Goal: Task Accomplishment & Management: Complete application form

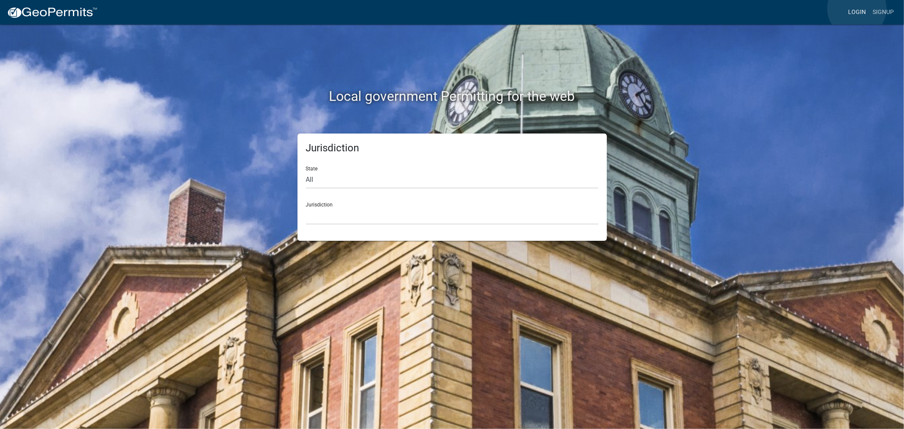
click at [857, 8] on link "Login" at bounding box center [856, 12] width 25 height 16
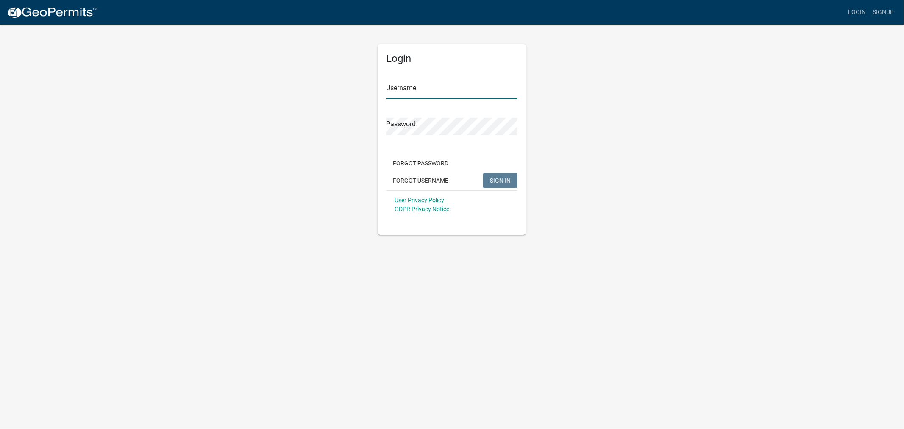
type input "shelleyh"
click at [498, 177] on span "SIGN IN" at bounding box center [500, 180] width 21 height 7
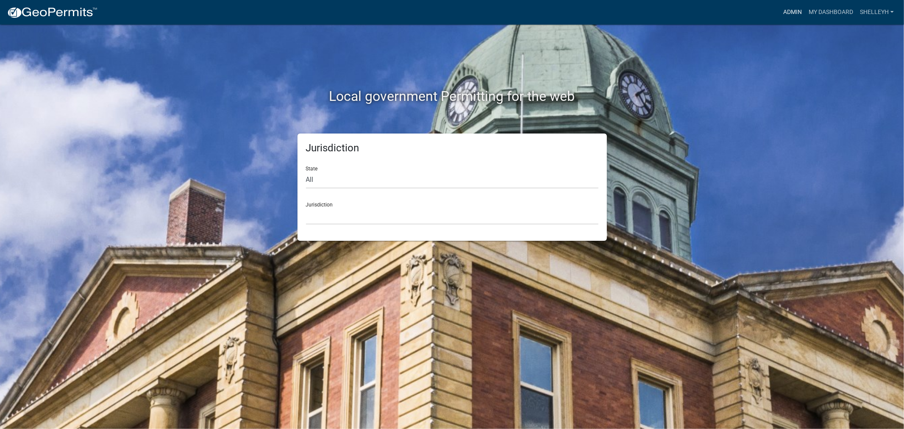
click at [785, 10] on link "Admin" at bounding box center [791, 12] width 25 height 16
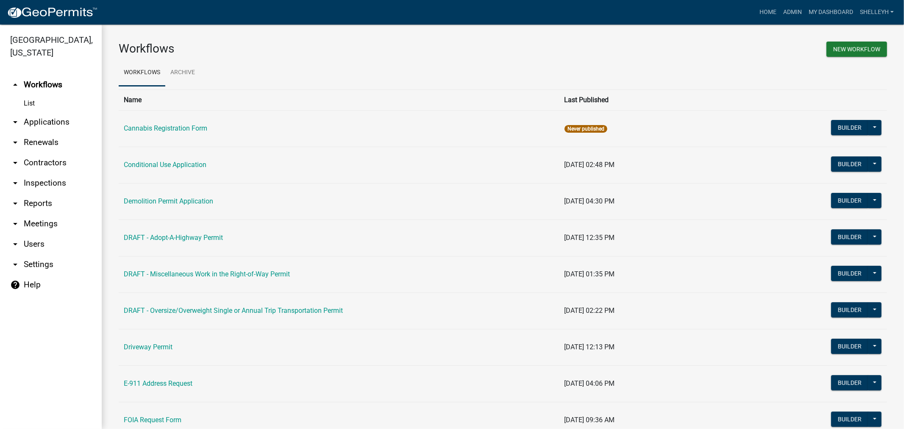
click at [51, 122] on link "arrow_drop_down Applications" at bounding box center [51, 122] width 102 height 20
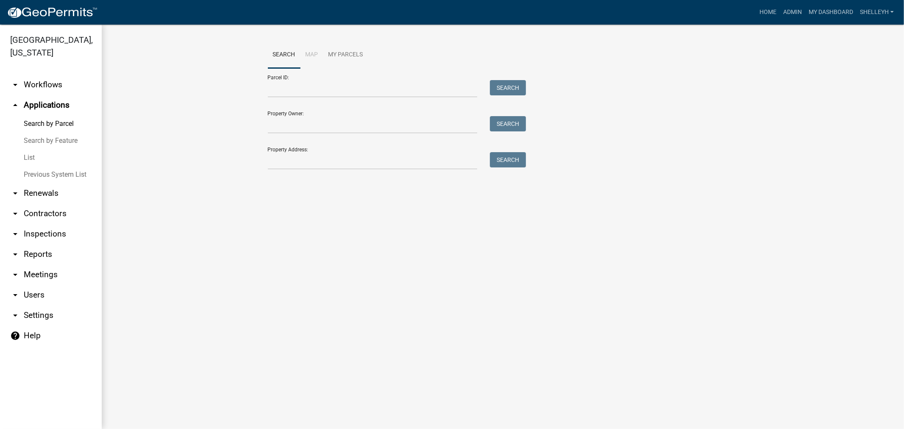
click at [45, 84] on link "arrow_drop_down Workflows" at bounding box center [51, 85] width 102 height 20
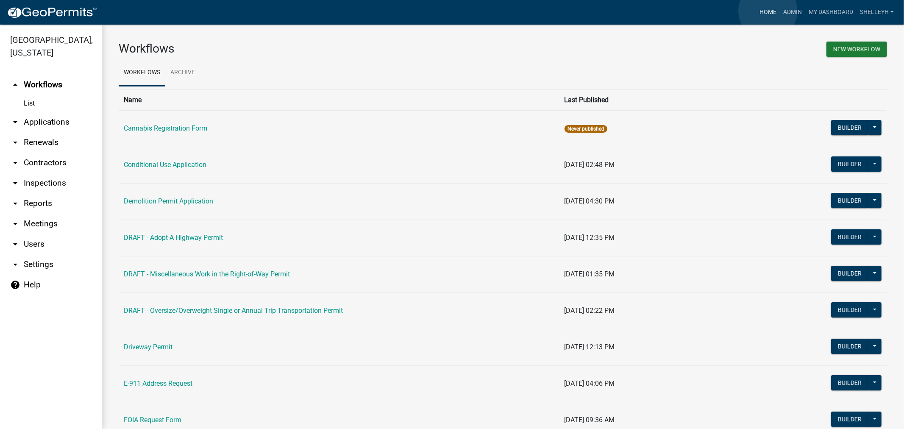
click at [768, 11] on link "Home" at bounding box center [768, 12] width 24 height 16
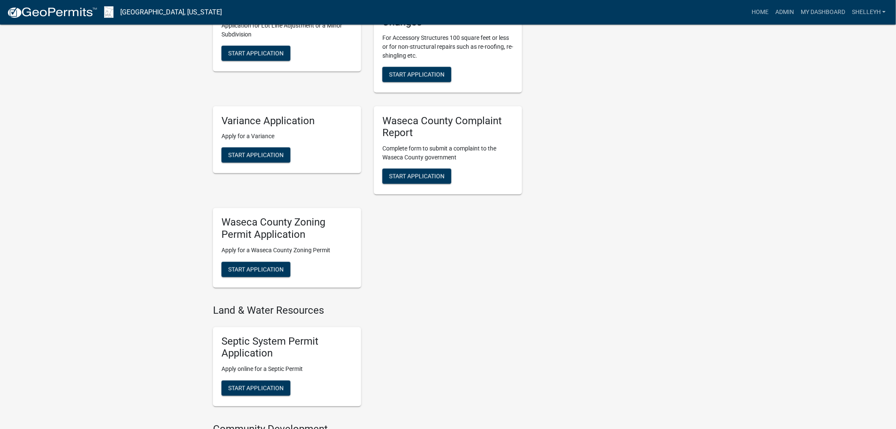
scroll to position [518, 0]
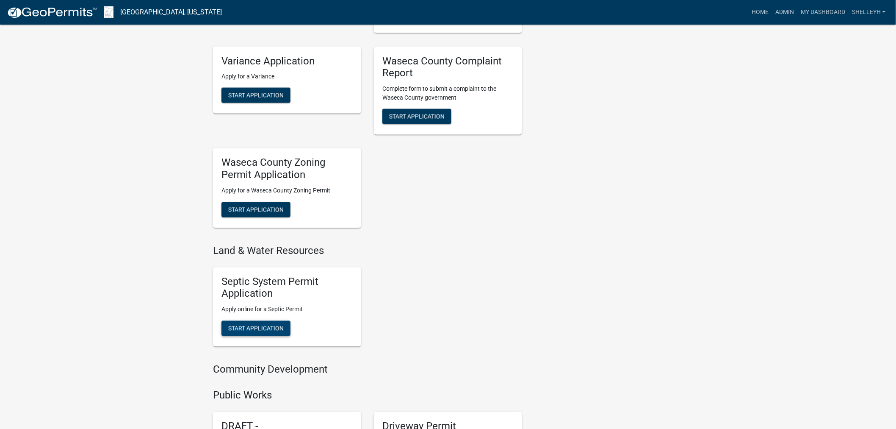
click at [267, 332] on button "Start Application" at bounding box center [256, 328] width 69 height 15
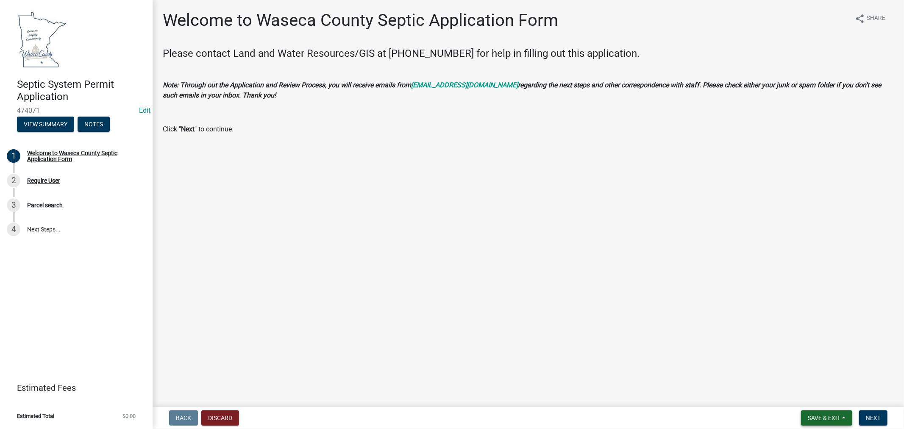
click at [827, 417] on span "Save & Exit" at bounding box center [823, 417] width 33 height 7
click at [872, 416] on span "Next" at bounding box center [872, 417] width 15 height 7
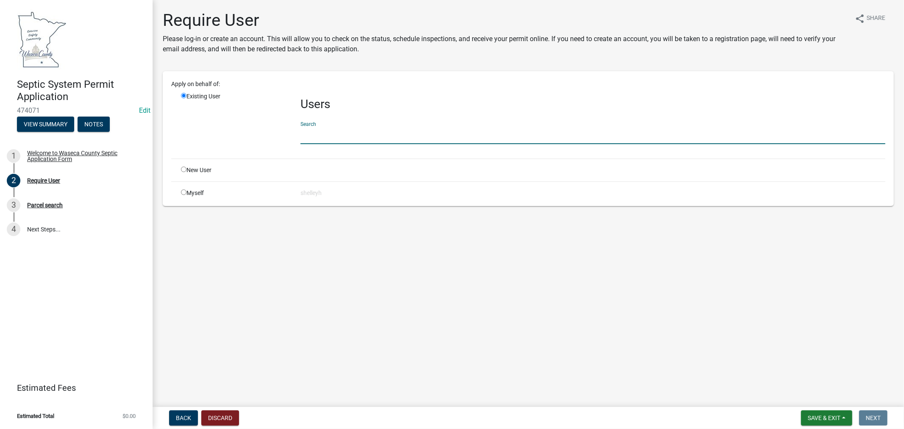
click at [313, 129] on input "text" at bounding box center [592, 135] width 585 height 17
click at [186, 171] on div "New User" at bounding box center [234, 170] width 119 height 9
click at [180, 167] on div "New User" at bounding box center [234, 170] width 119 height 9
click at [184, 169] on input "radio" at bounding box center [184, 169] width 6 height 6
radio input "true"
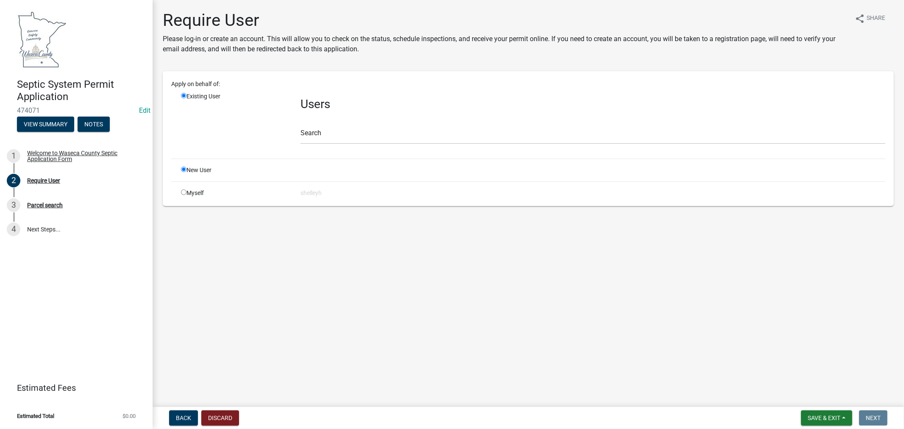
radio input "false"
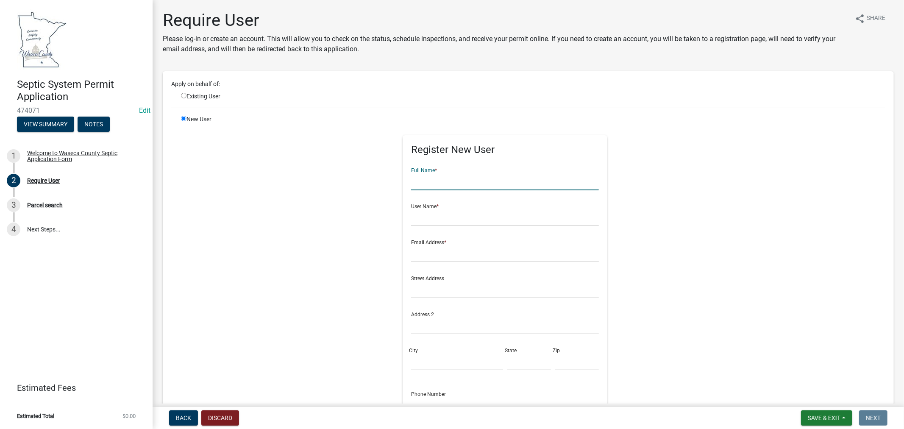
click at [438, 183] on input "text" at bounding box center [505, 181] width 188 height 17
click at [424, 183] on input "text" at bounding box center [505, 181] width 188 height 17
click at [445, 180] on input "text" at bounding box center [505, 181] width 188 height 17
type input "[PERSON_NAME]"
click at [430, 209] on input "text" at bounding box center [505, 217] width 188 height 17
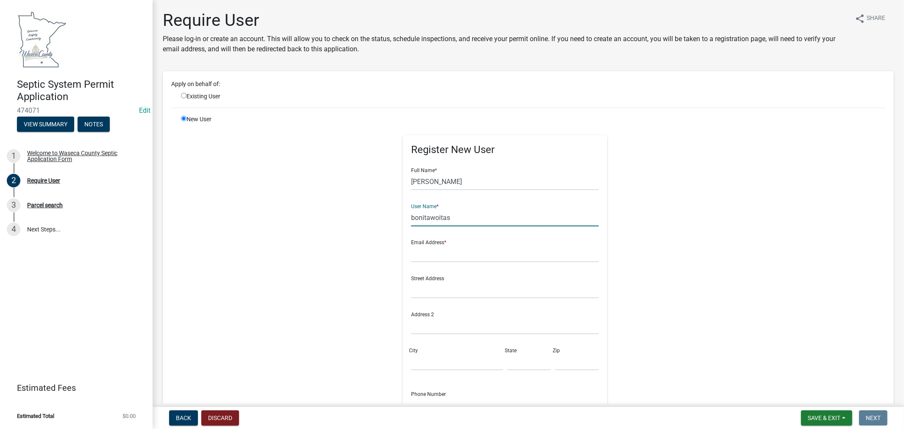
type input "bonitawoitas"
click at [441, 247] on input "text" at bounding box center [505, 253] width 188 height 17
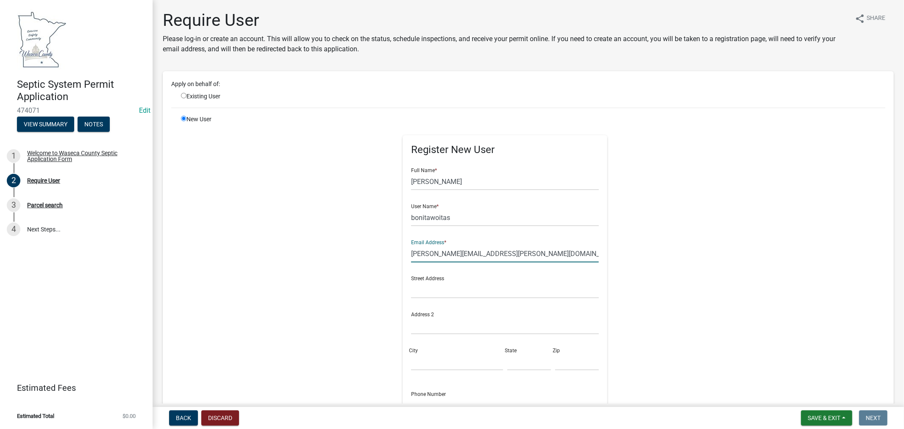
type input "[PERSON_NAME][EMAIL_ADDRESS][PERSON_NAME][DOMAIN_NAME]"
click at [469, 286] on input "text" at bounding box center [505, 289] width 188 height 17
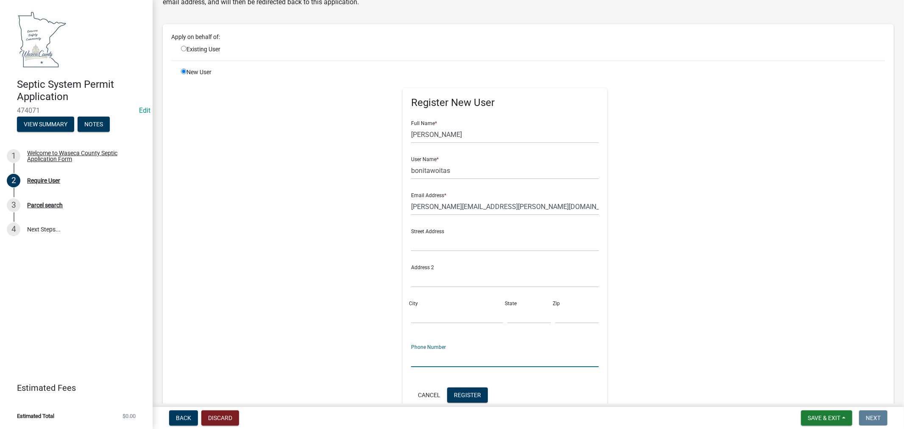
click at [424, 358] on input "text" at bounding box center [505, 358] width 188 height 17
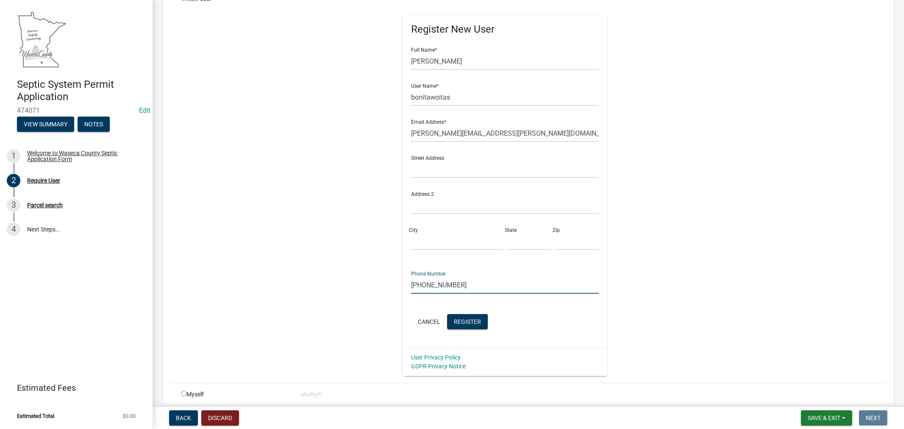
scroll to position [141, 0]
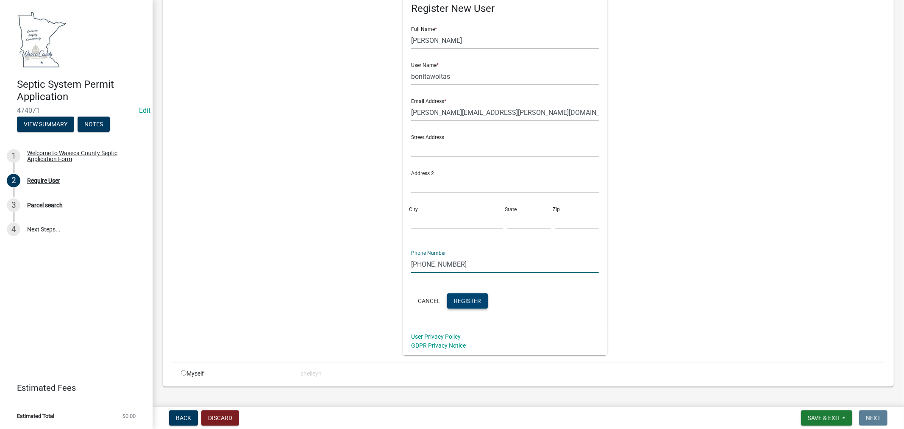
type input "[PHONE_NUMBER]"
click at [466, 297] on span "Register" at bounding box center [467, 300] width 27 height 7
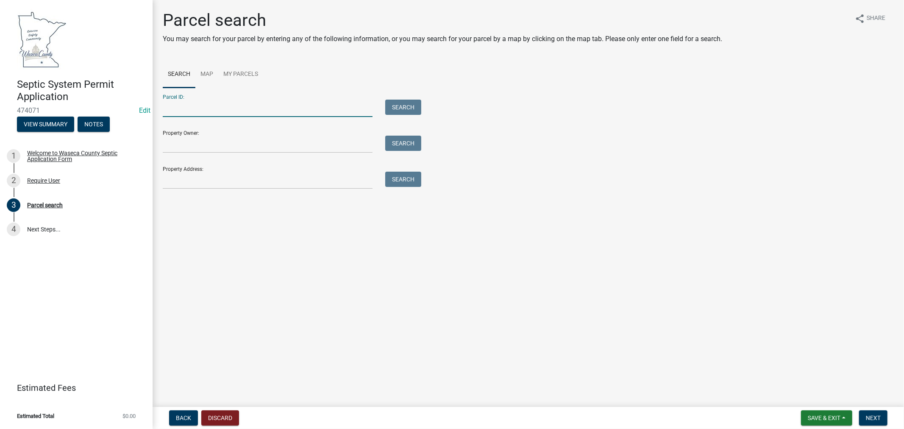
click at [201, 105] on input "Parcel ID:" at bounding box center [268, 108] width 210 height 17
type input "080071500"
click at [406, 105] on button "Search" at bounding box center [403, 107] width 36 height 15
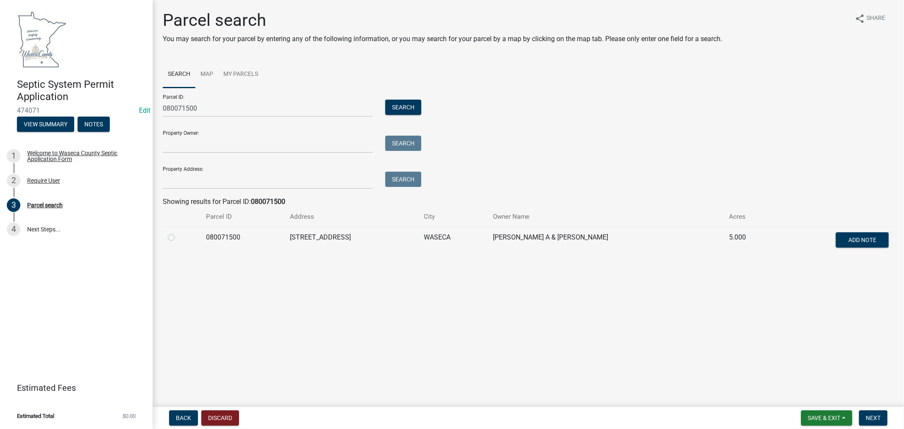
click at [178, 232] on label at bounding box center [178, 232] width 0 height 0
click at [178, 236] on input "radio" at bounding box center [181, 235] width 6 height 6
radio input "true"
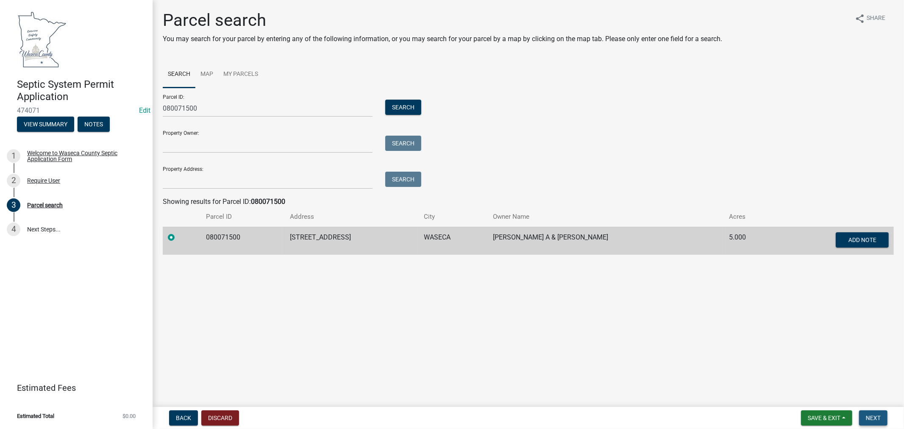
click at [873, 417] on span "Next" at bounding box center [872, 417] width 15 height 7
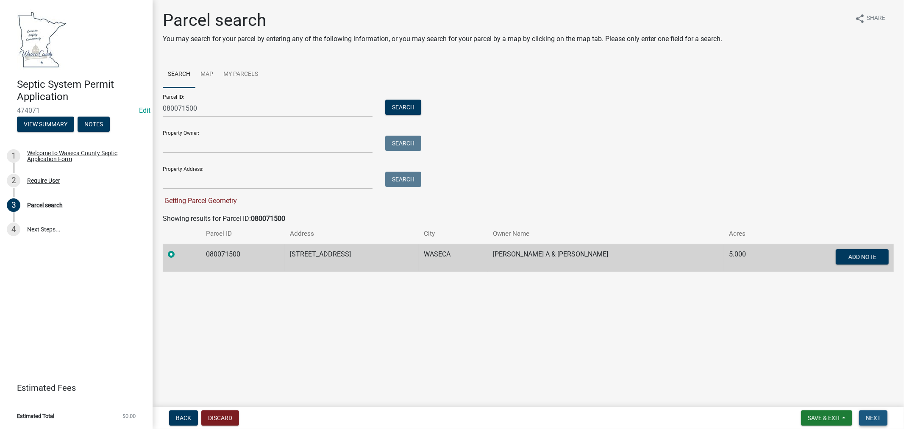
click at [873, 417] on span "Next" at bounding box center [872, 417] width 15 height 7
click at [875, 417] on span "Next" at bounding box center [872, 417] width 15 height 7
click at [178, 249] on label at bounding box center [178, 249] width 0 height 0
click at [178, 254] on input "radio" at bounding box center [181, 252] width 6 height 6
click at [410, 108] on button "Search" at bounding box center [403, 107] width 36 height 15
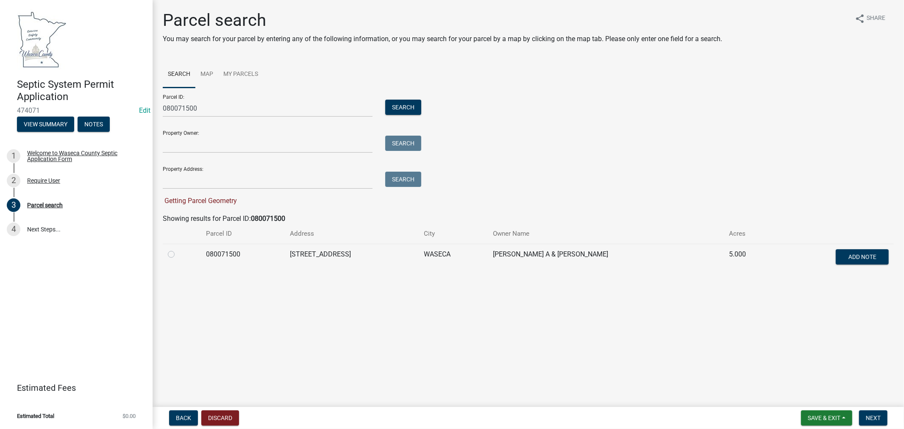
click at [178, 249] on label at bounding box center [178, 249] width 0 height 0
click at [178, 255] on input "radio" at bounding box center [181, 252] width 6 height 6
radio input "true"
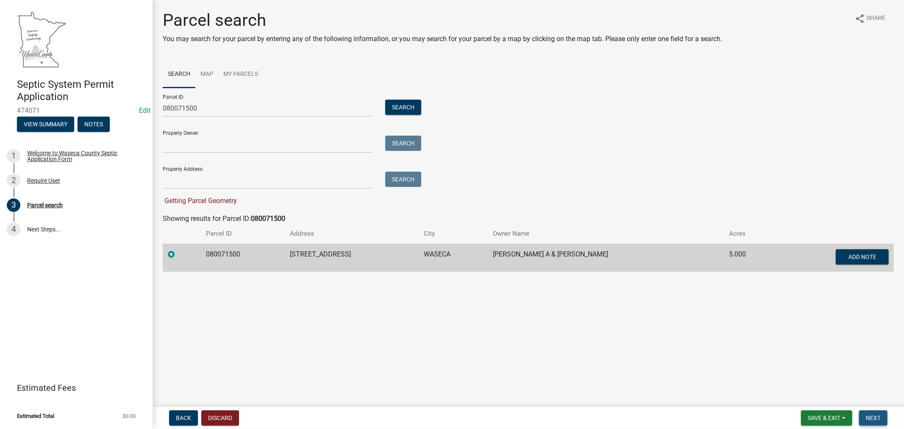
click at [870, 413] on button "Next" at bounding box center [873, 417] width 28 height 15
drag, startPoint x: 170, startPoint y: 252, endPoint x: 208, endPoint y: 222, distance: 48.6
click at [178, 249] on label at bounding box center [178, 249] width 0 height 0
click at [178, 252] on input "radio" at bounding box center [181, 252] width 6 height 6
click at [399, 108] on button "Search" at bounding box center [403, 107] width 36 height 15
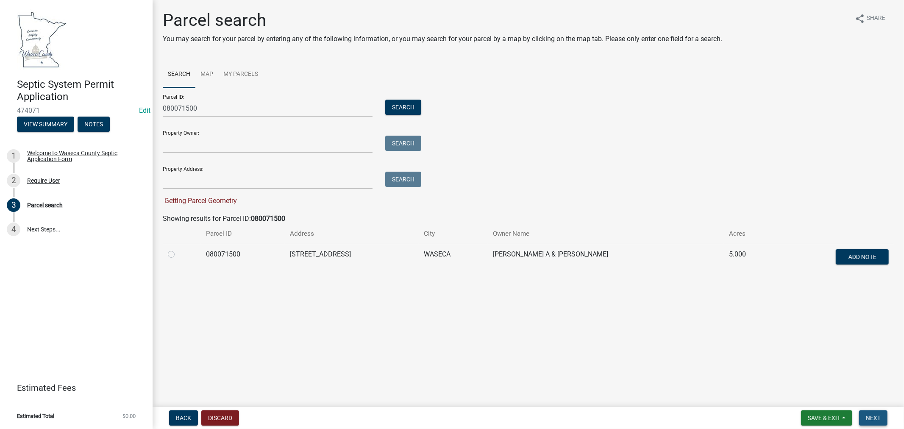
click at [878, 416] on span "Next" at bounding box center [872, 417] width 15 height 7
click at [873, 416] on span "Next" at bounding box center [872, 417] width 15 height 7
click at [178, 249] on label at bounding box center [178, 249] width 0 height 0
click at [178, 255] on input "radio" at bounding box center [181, 252] width 6 height 6
radio input "true"
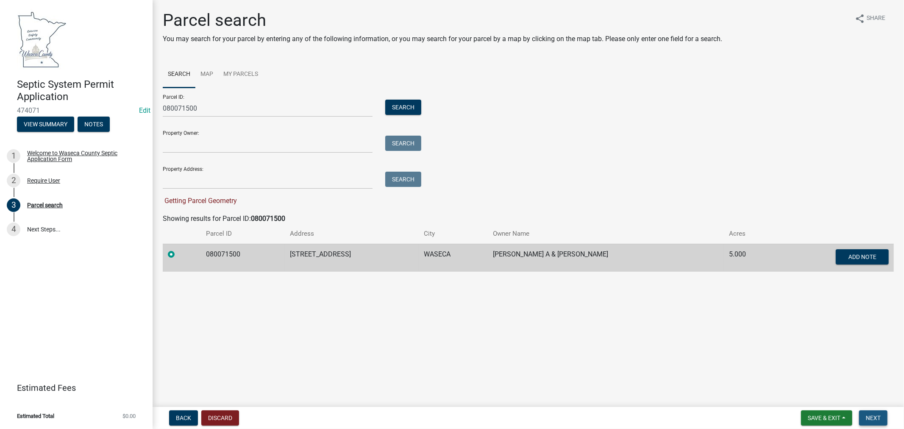
click at [874, 418] on span "Next" at bounding box center [872, 417] width 15 height 7
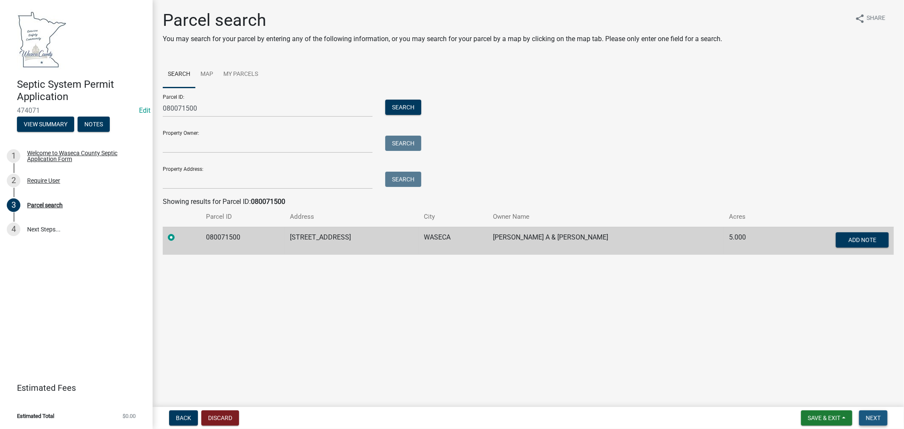
click at [879, 419] on span "Next" at bounding box center [872, 417] width 15 height 7
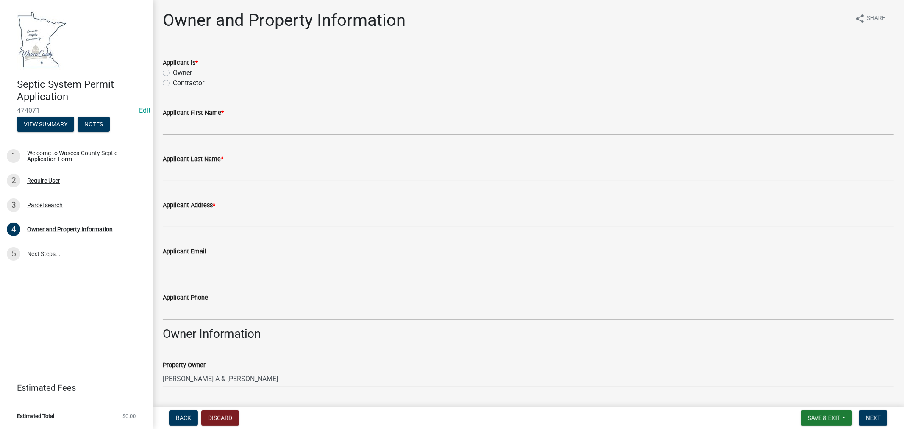
click at [173, 71] on label "Owner" at bounding box center [182, 73] width 19 height 10
click at [173, 71] on input "Owner" at bounding box center [176, 71] width 6 height 6
radio input "true"
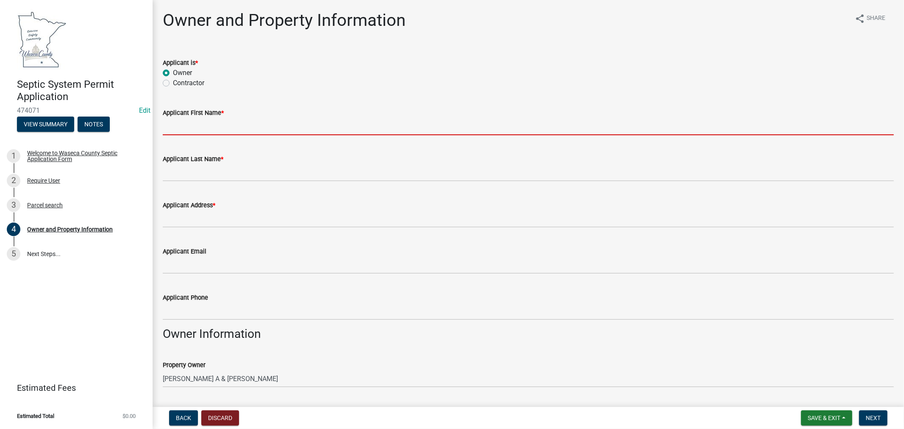
click at [184, 124] on input "Applicant First Name *" at bounding box center [528, 126] width 731 height 17
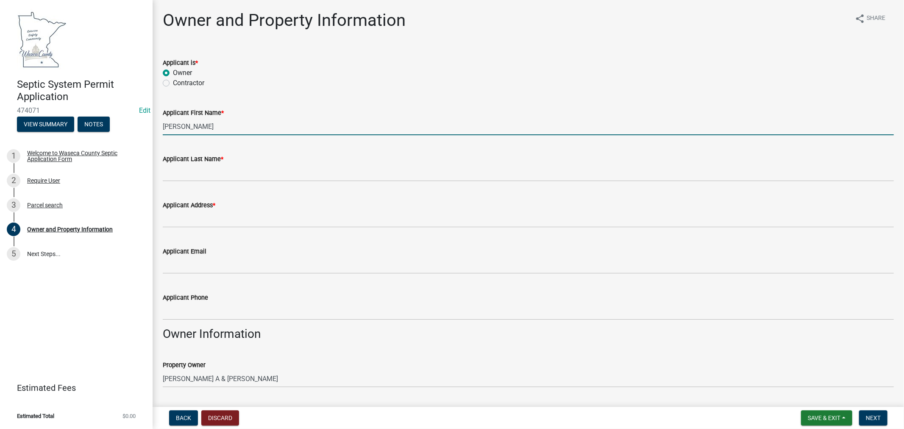
type input "[PERSON_NAME]"
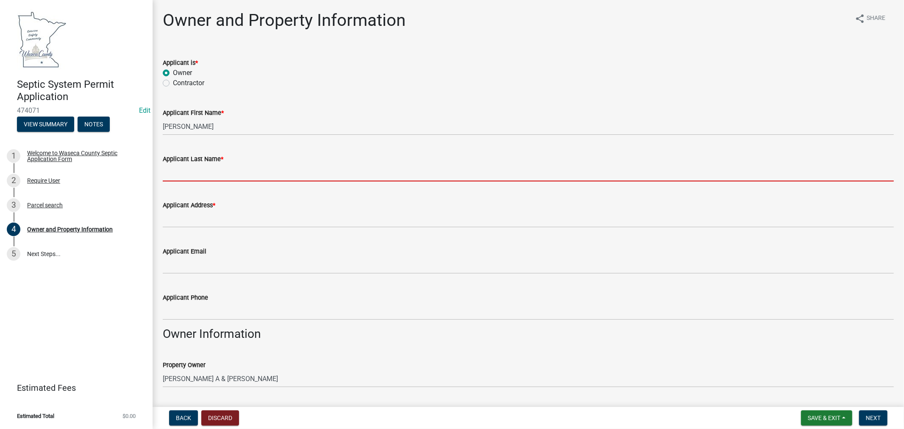
click at [187, 171] on input "Applicant Last Name *" at bounding box center [528, 172] width 731 height 17
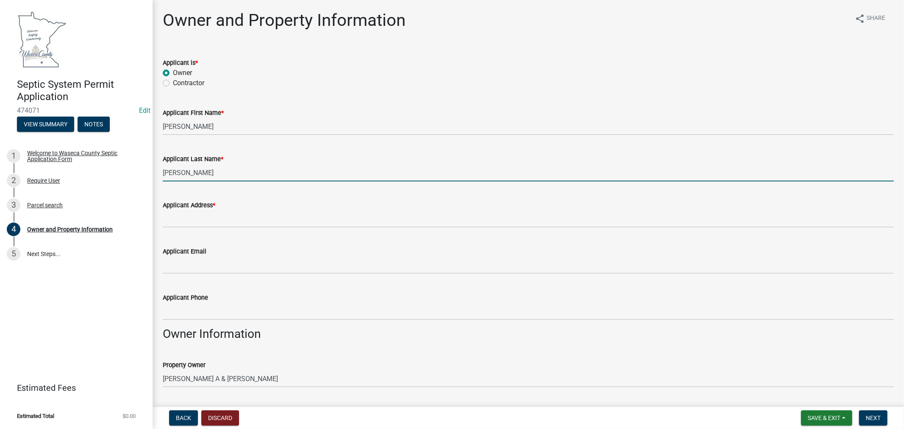
type input "[PERSON_NAME]"
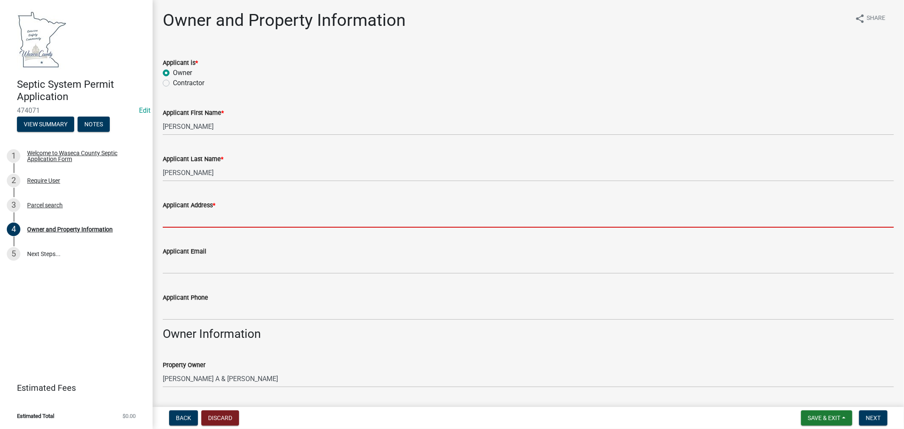
click at [223, 213] on input "Applicant Address *" at bounding box center [528, 218] width 731 height 17
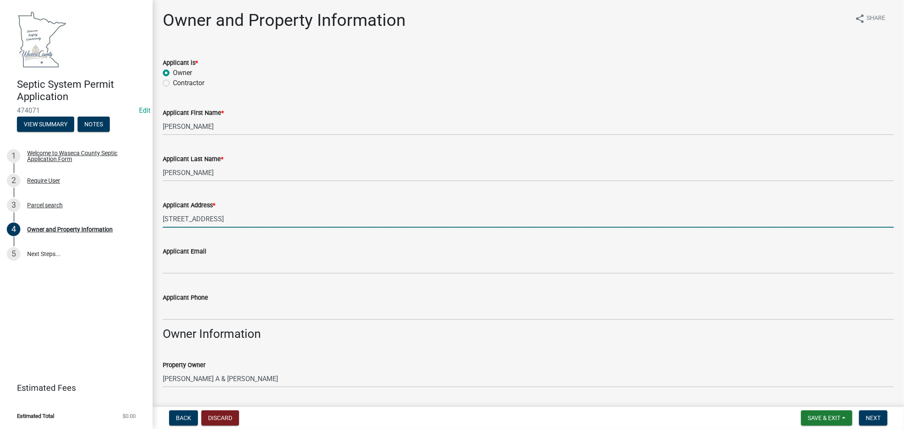
type input "[STREET_ADDRESS]"
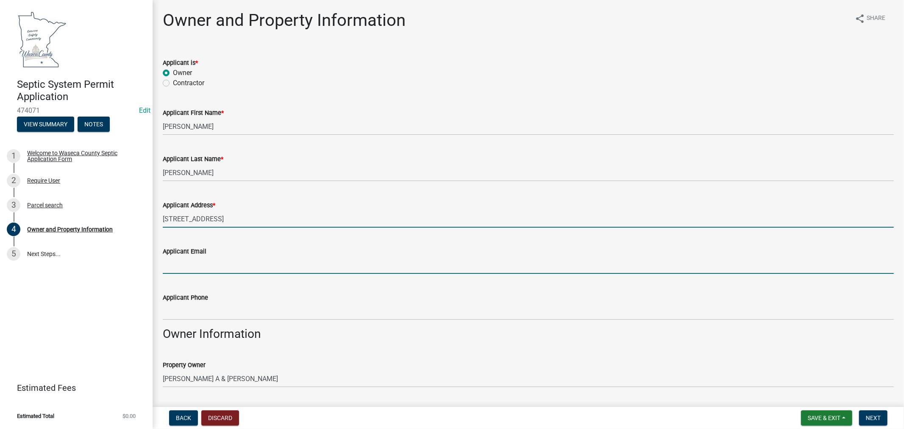
click at [202, 263] on input "Applicant Email" at bounding box center [528, 264] width 731 height 17
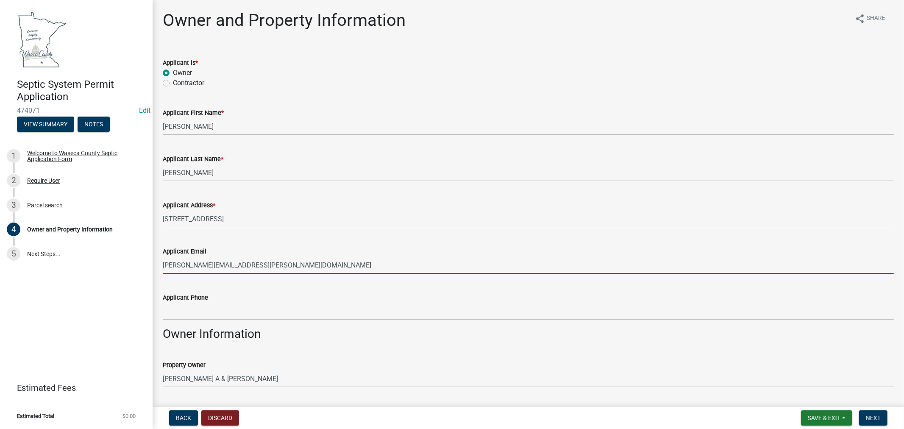
type input "[PERSON_NAME][EMAIL_ADDRESS][PERSON_NAME][DOMAIN_NAME]"
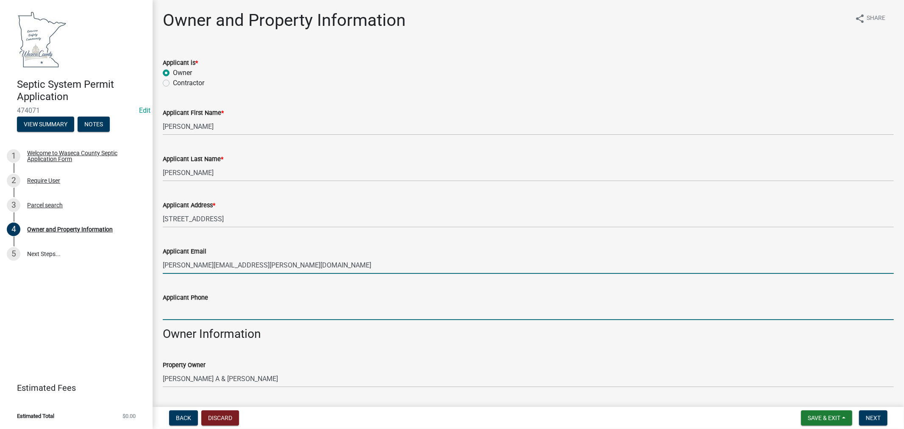
click at [205, 313] on input "Applicant Phone" at bounding box center [528, 310] width 731 height 17
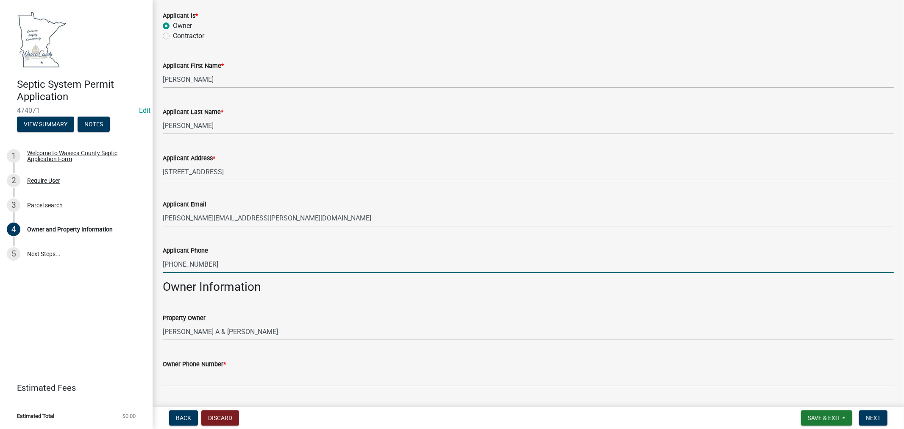
scroll to position [94, 0]
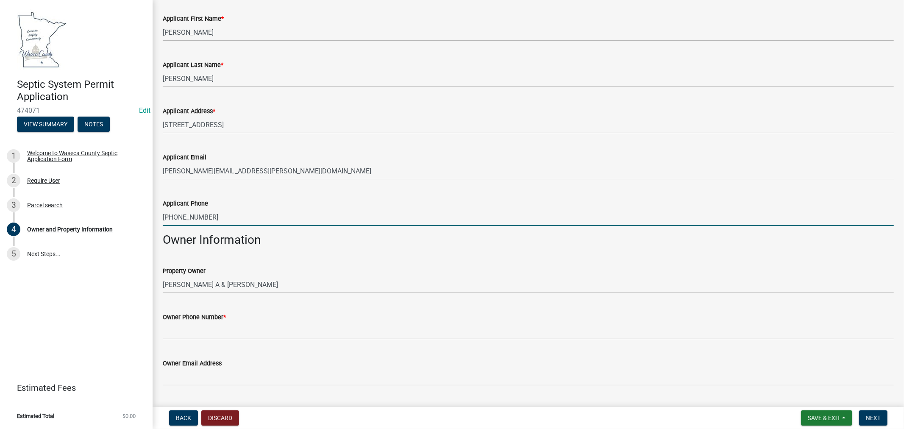
drag, startPoint x: 217, startPoint y: 219, endPoint x: 160, endPoint y: 216, distance: 56.8
click at [160, 216] on div "Applicant Phone [PHONE_NUMBER]" at bounding box center [527, 205] width 743 height 39
type input "[PHONE_NUMBER]"
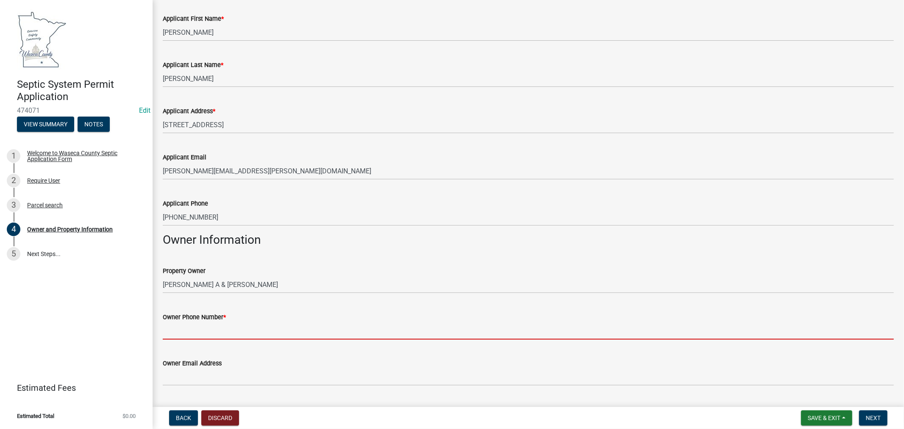
click at [189, 328] on input "Owner Phone Number *" at bounding box center [528, 330] width 731 height 17
paste input "[PHONE_NUMBER]"
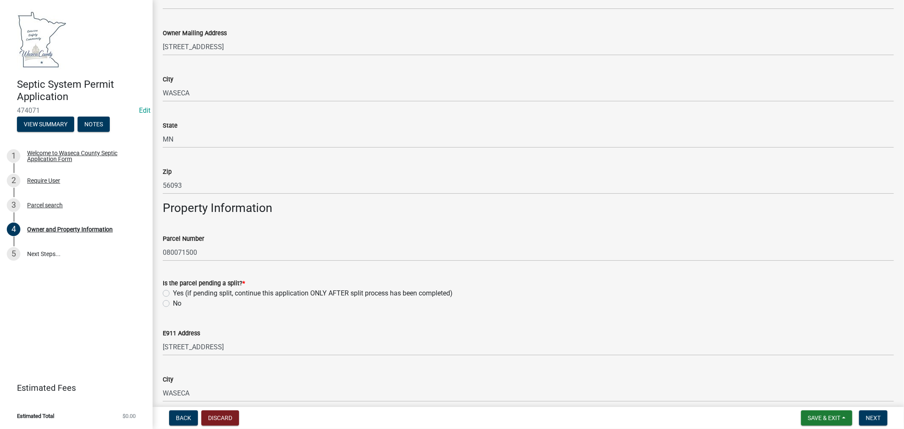
scroll to position [471, 0]
type input "[PHONE_NUMBER]"
click at [173, 301] on label "No" at bounding box center [177, 303] width 8 height 10
click at [173, 301] on input "No" at bounding box center [176, 301] width 6 height 6
radio input "true"
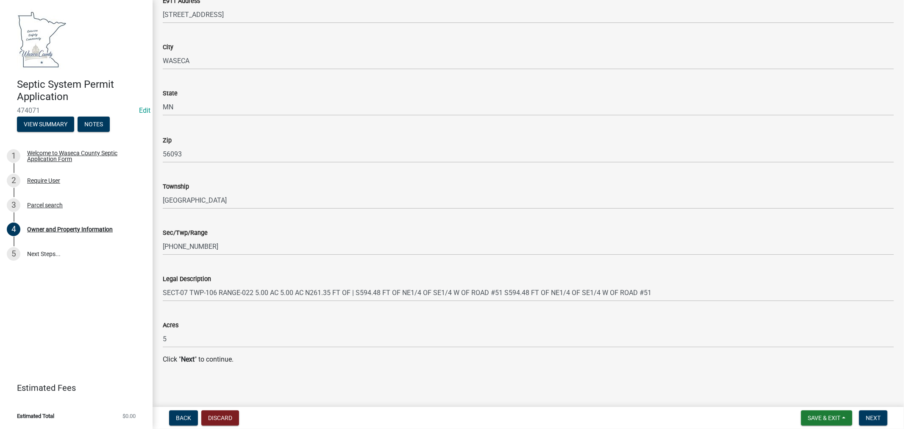
scroll to position [803, 0]
click at [876, 420] on span "Next" at bounding box center [872, 417] width 15 height 7
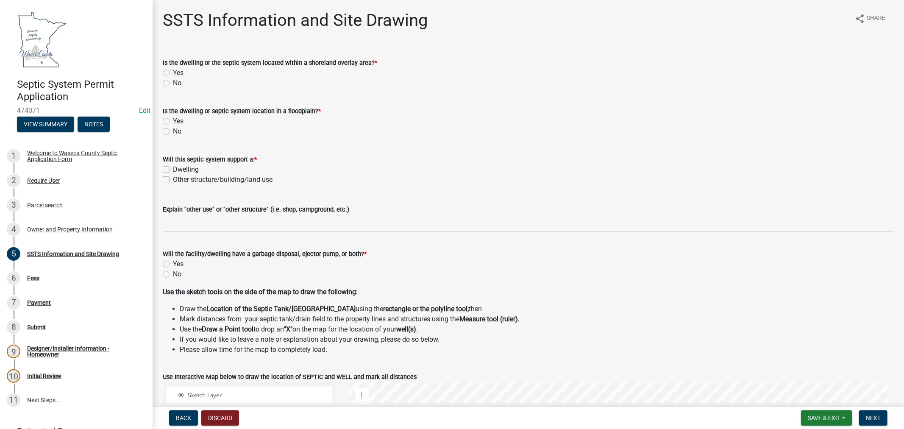
click at [173, 83] on label "No" at bounding box center [177, 83] width 8 height 10
click at [173, 83] on input "No" at bounding box center [176, 81] width 6 height 6
radio input "true"
click at [173, 132] on label "No" at bounding box center [177, 131] width 8 height 10
click at [173, 132] on input "No" at bounding box center [176, 129] width 6 height 6
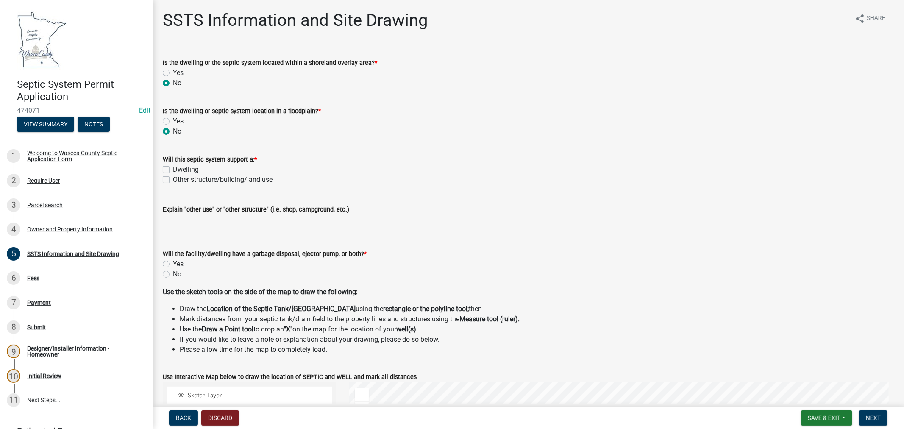
radio input "true"
click at [173, 170] on label "Dwelling" at bounding box center [186, 169] width 26 height 10
click at [173, 170] on input "Dwelling" at bounding box center [176, 167] width 6 height 6
checkbox input "true"
checkbox input "false"
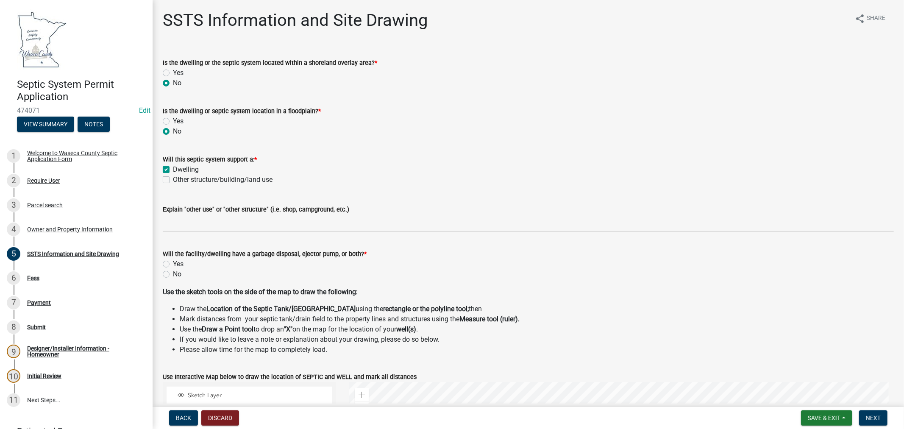
click at [173, 274] on label "No" at bounding box center [177, 274] width 8 height 10
click at [173, 274] on input "No" at bounding box center [176, 272] width 6 height 6
radio input "true"
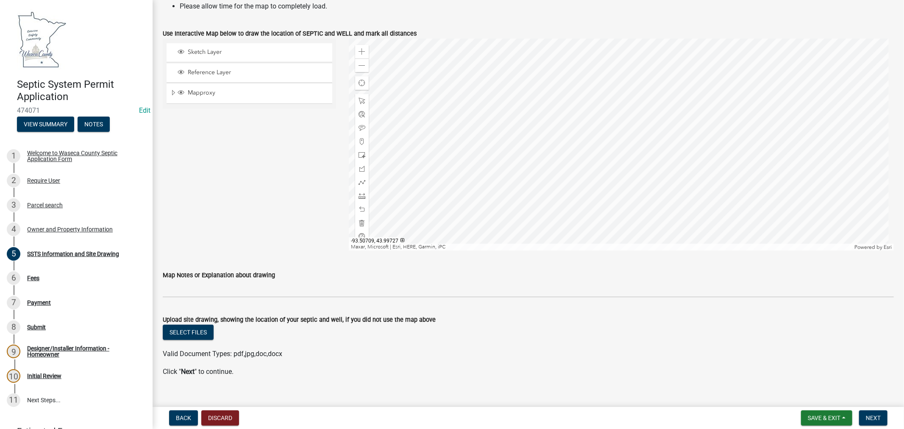
scroll to position [356, 0]
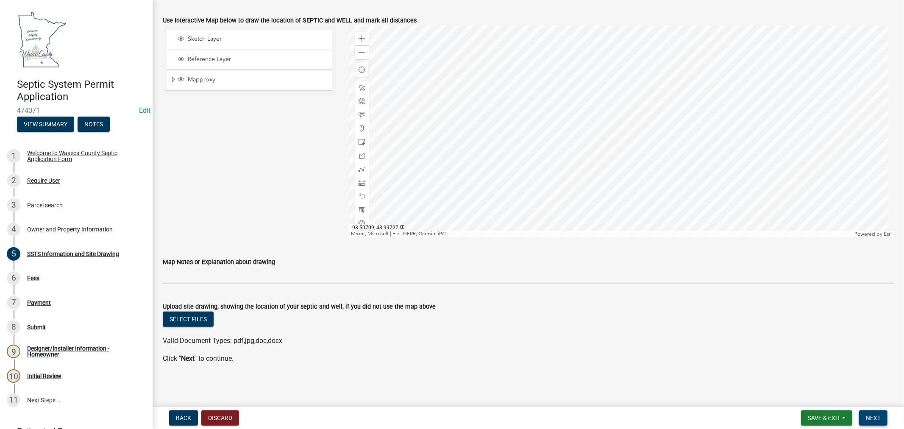
click at [878, 421] on button "Next" at bounding box center [873, 417] width 28 height 15
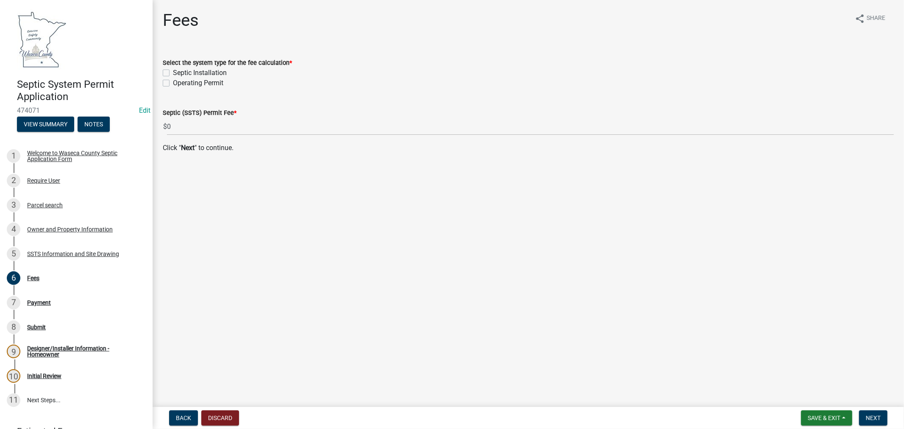
click at [173, 74] on label "Septic Installation" at bounding box center [200, 73] width 54 height 10
click at [173, 73] on input "Septic Installation" at bounding box center [176, 71] width 6 height 6
checkbox input "true"
checkbox input "false"
click at [881, 418] on button "Next" at bounding box center [873, 417] width 28 height 15
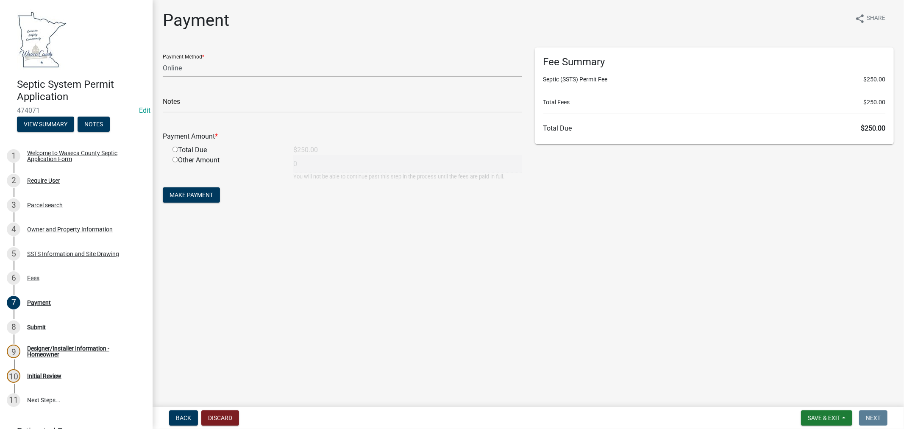
click at [181, 67] on select "Credit Card POS Check Cash Online" at bounding box center [342, 67] width 359 height 17
select select "1: 0"
click at [163, 59] on select "Credit Card POS Check Cash Online" at bounding box center [342, 67] width 359 height 17
click at [200, 102] on input "text" at bounding box center [342, 103] width 359 height 17
type input "5327"
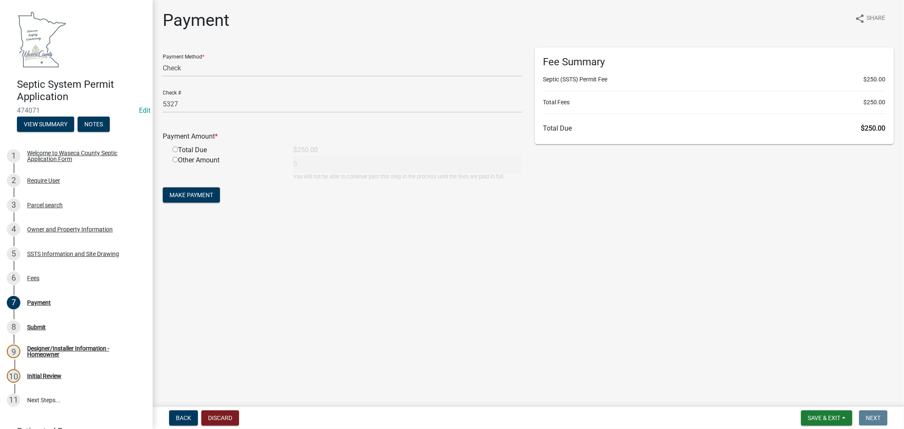
click at [173, 147] on input "radio" at bounding box center [175, 150] width 6 height 6
radio input "true"
type input "250"
click at [196, 195] on span "Make Payment" at bounding box center [191, 194] width 44 height 7
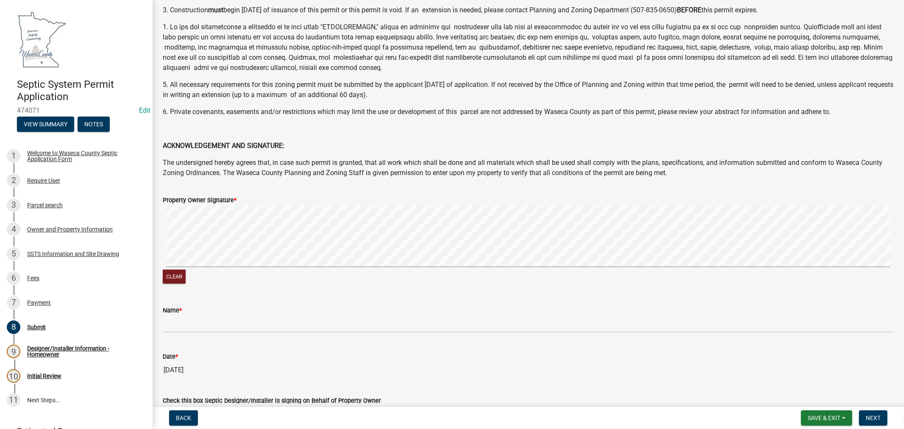
scroll to position [94, 0]
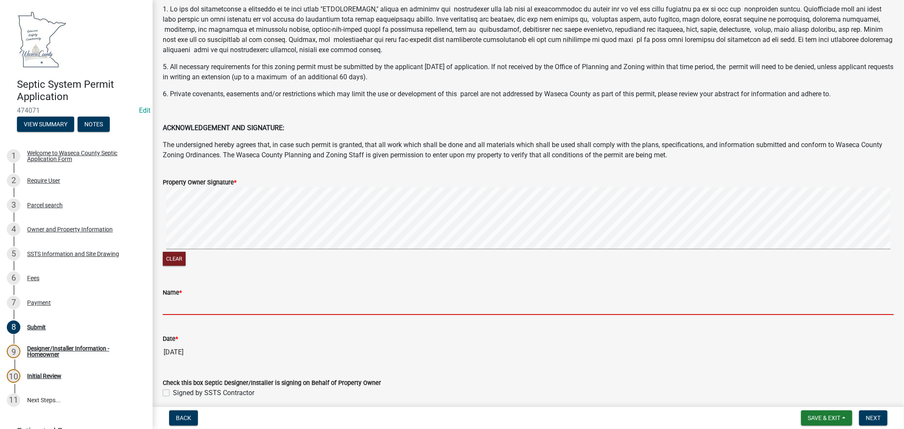
click at [189, 308] on input "Name *" at bounding box center [528, 305] width 731 height 17
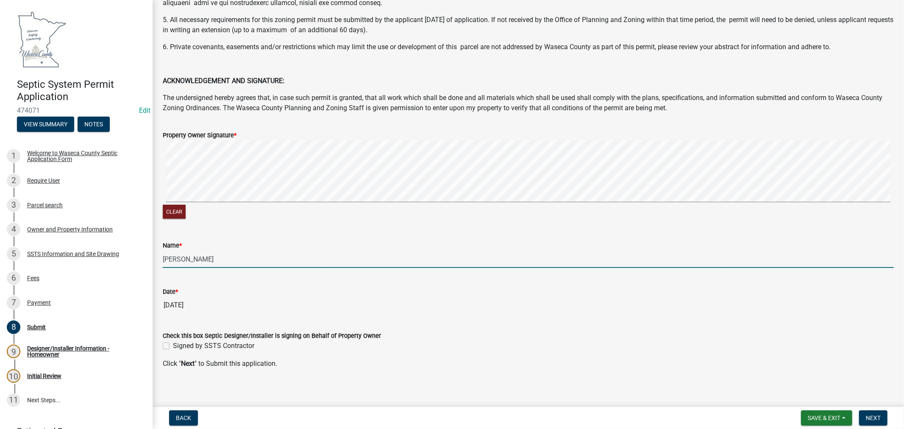
scroll to position [146, 0]
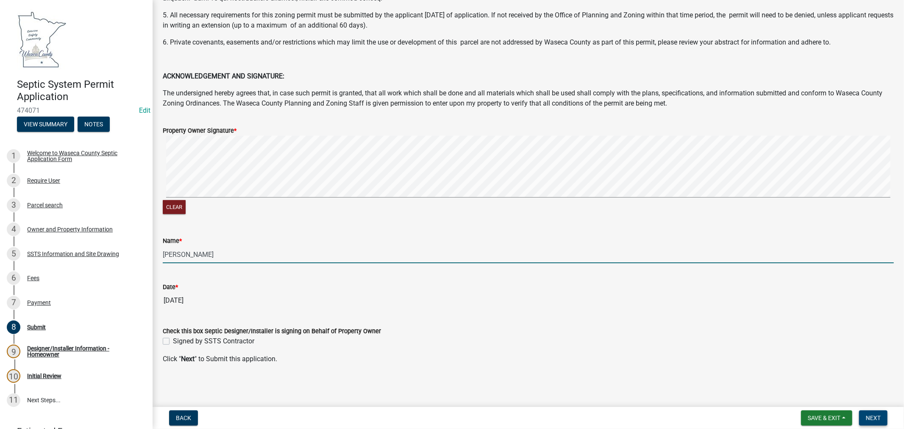
type input "[PERSON_NAME]"
click at [879, 420] on span "Next" at bounding box center [872, 417] width 15 height 7
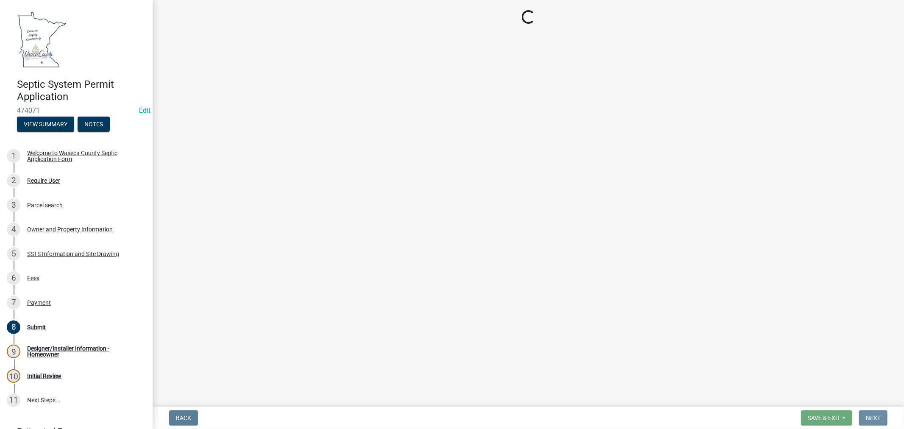
scroll to position [0, 0]
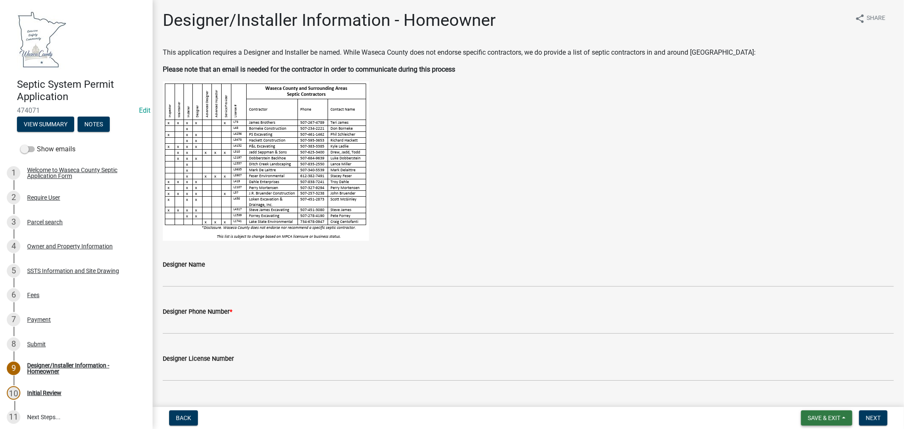
click at [816, 416] on span "Save & Exit" at bounding box center [823, 417] width 33 height 7
click at [811, 393] on button "Save & Exit" at bounding box center [818, 396] width 68 height 20
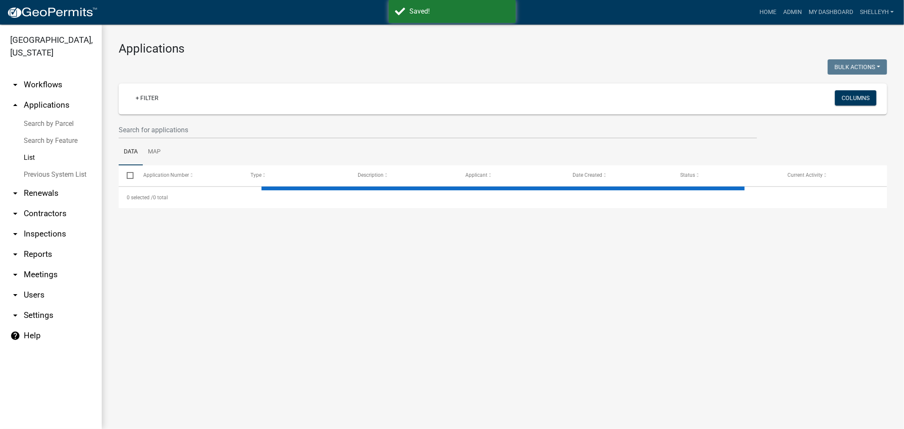
select select "1: 25"
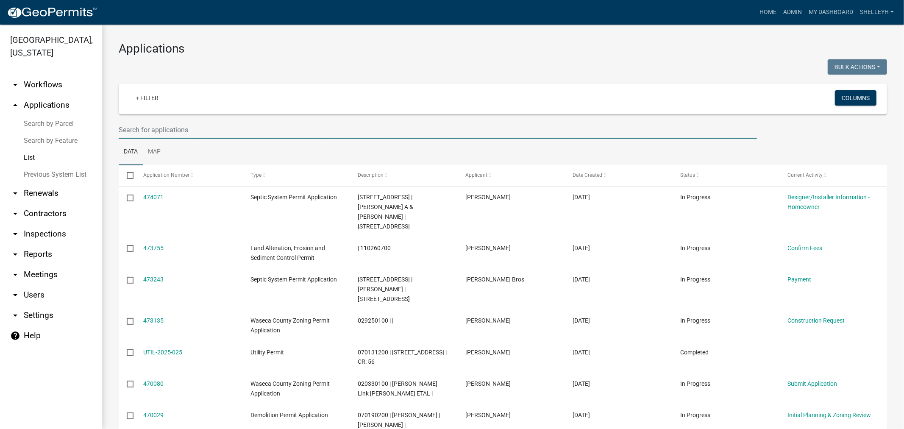
click at [159, 131] on input "text" at bounding box center [438, 129] width 638 height 17
type input "guardian"
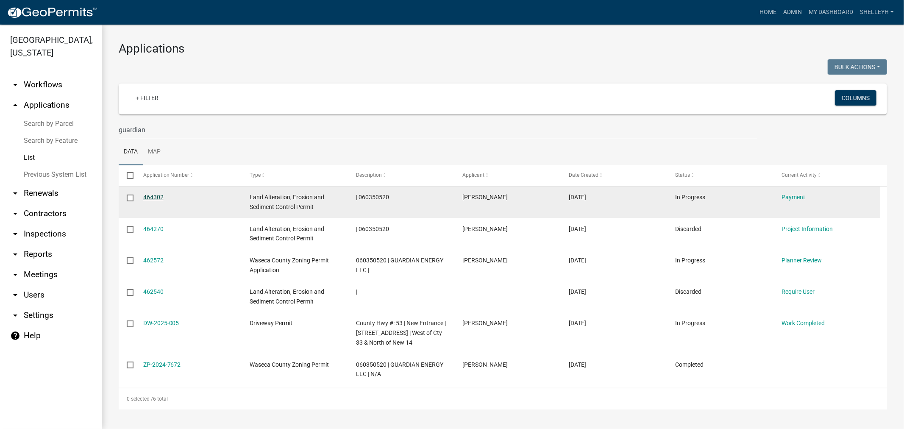
click at [155, 196] on link "464302" at bounding box center [153, 197] width 20 height 7
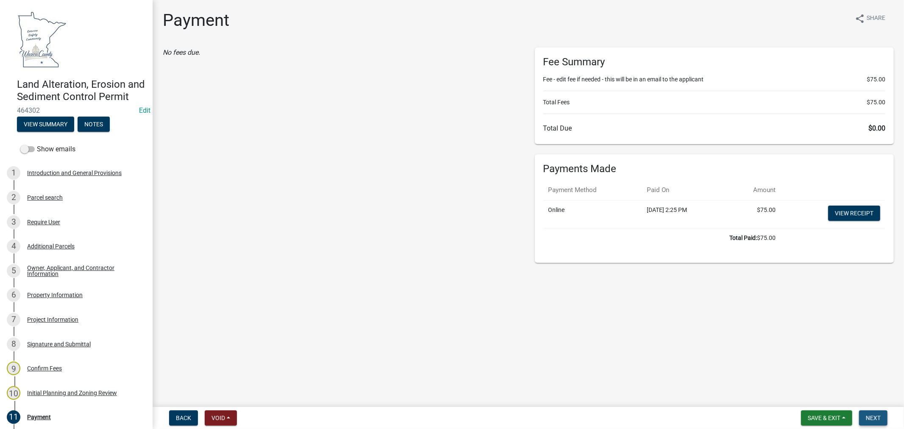
click at [877, 415] on span "Next" at bounding box center [872, 417] width 15 height 7
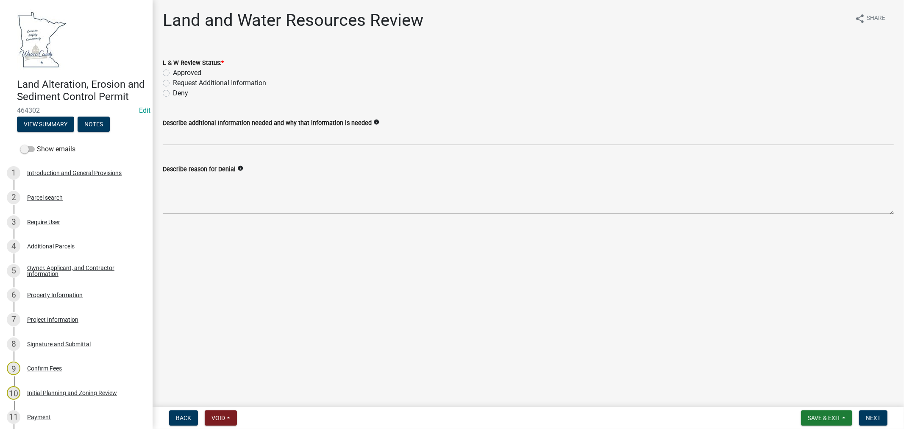
click at [173, 71] on label "Approved" at bounding box center [187, 73] width 28 height 10
click at [173, 71] on input "Approved" at bounding box center [176, 71] width 6 height 6
radio input "true"
click at [875, 419] on span "Next" at bounding box center [872, 417] width 15 height 7
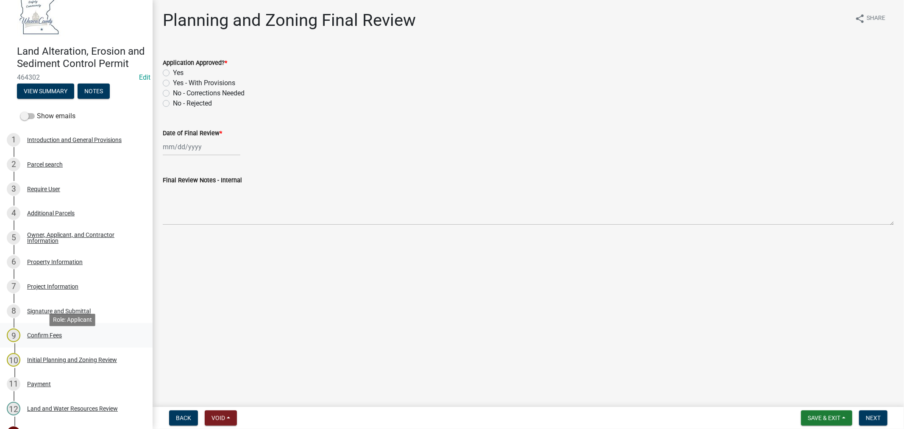
scroll to position [94, 0]
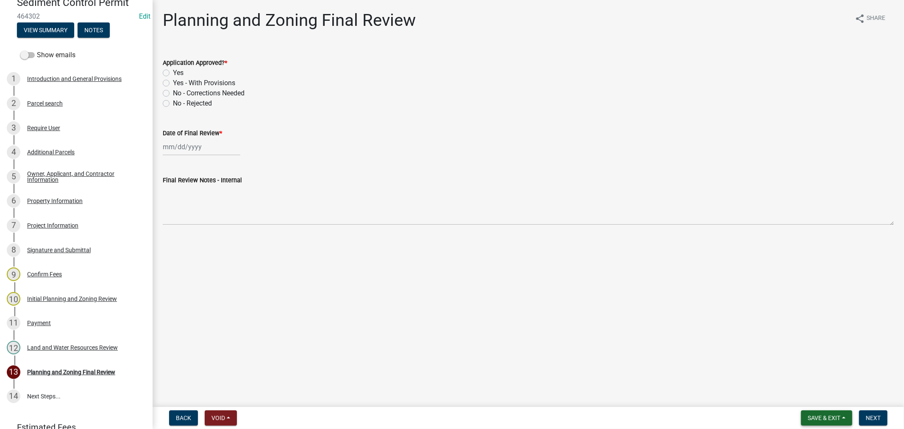
click at [813, 414] on span "Save & Exit" at bounding box center [823, 417] width 33 height 7
click at [813, 399] on button "Save & Exit" at bounding box center [818, 396] width 68 height 20
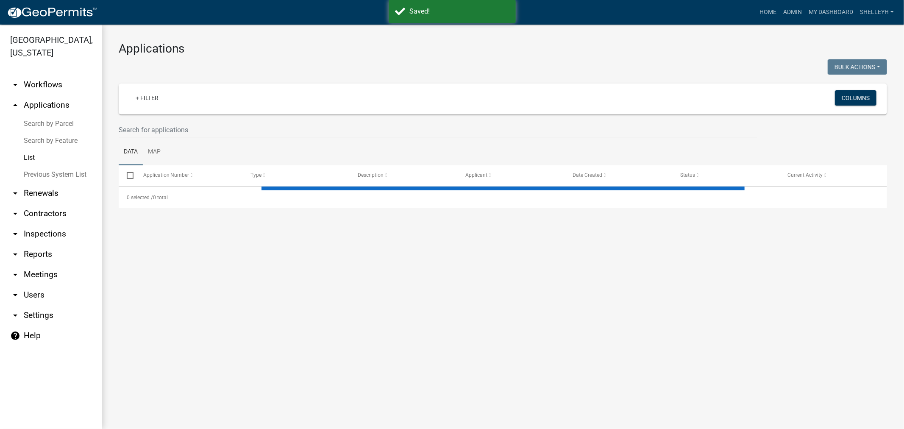
select select "1: 25"
